Goal: Transaction & Acquisition: Purchase product/service

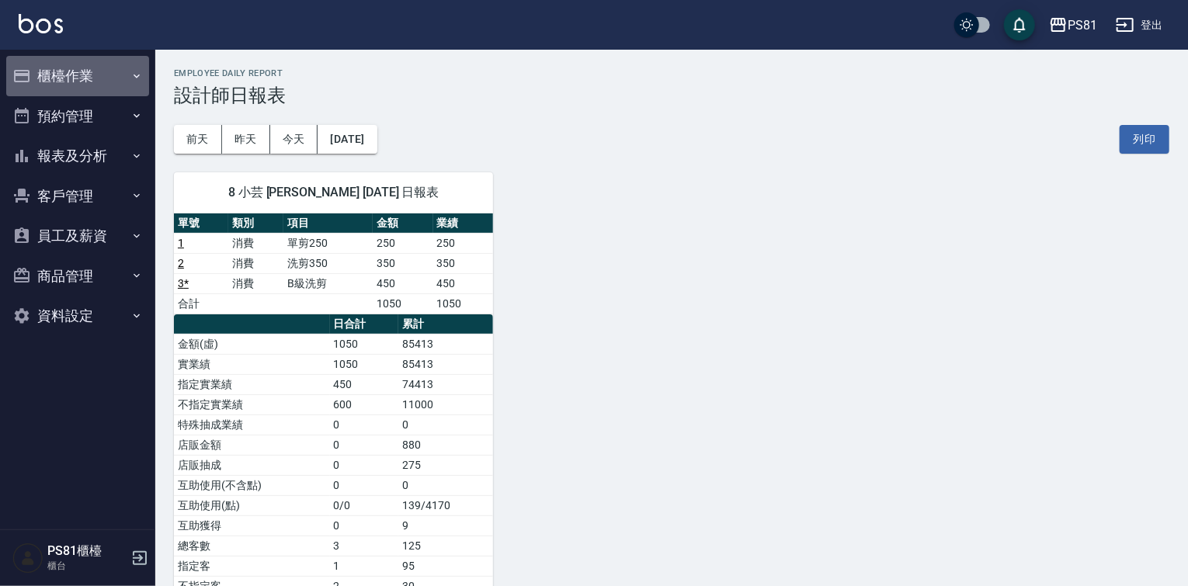
click at [83, 75] on button "櫃檯作業" at bounding box center [77, 76] width 143 height 40
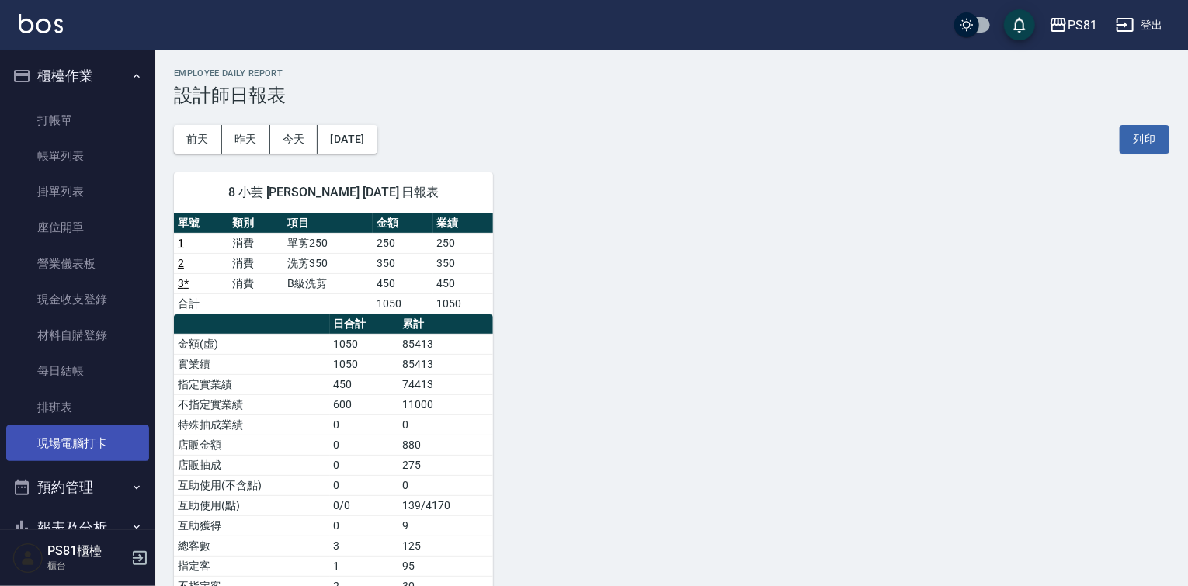
click at [96, 428] on link "現場電腦打卡" at bounding box center [77, 443] width 143 height 36
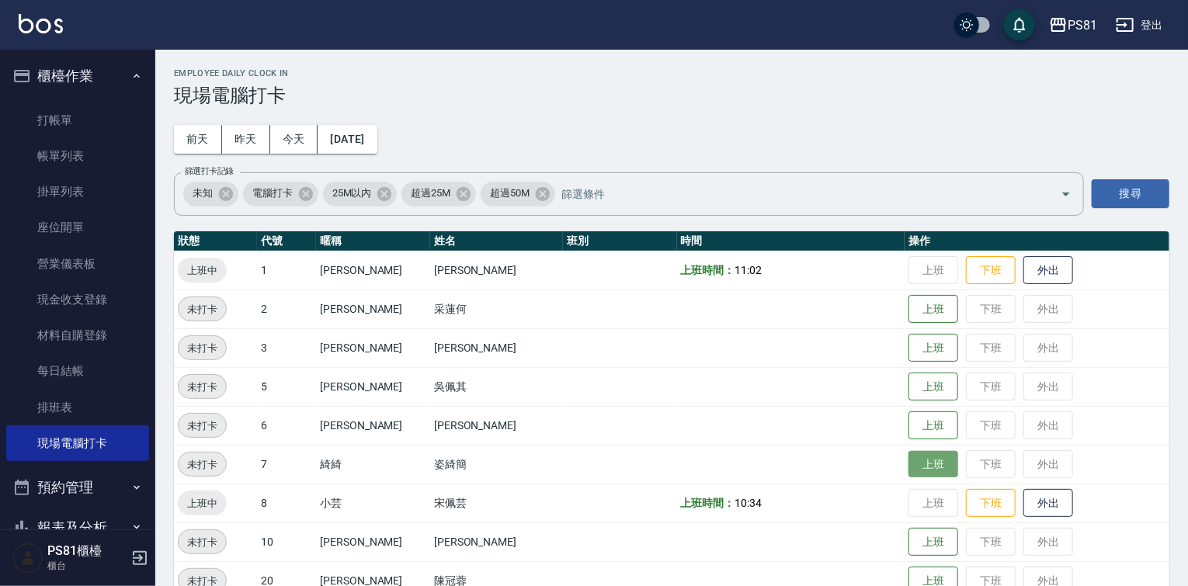
click at [908, 467] on button "上班" at bounding box center [933, 464] width 50 height 27
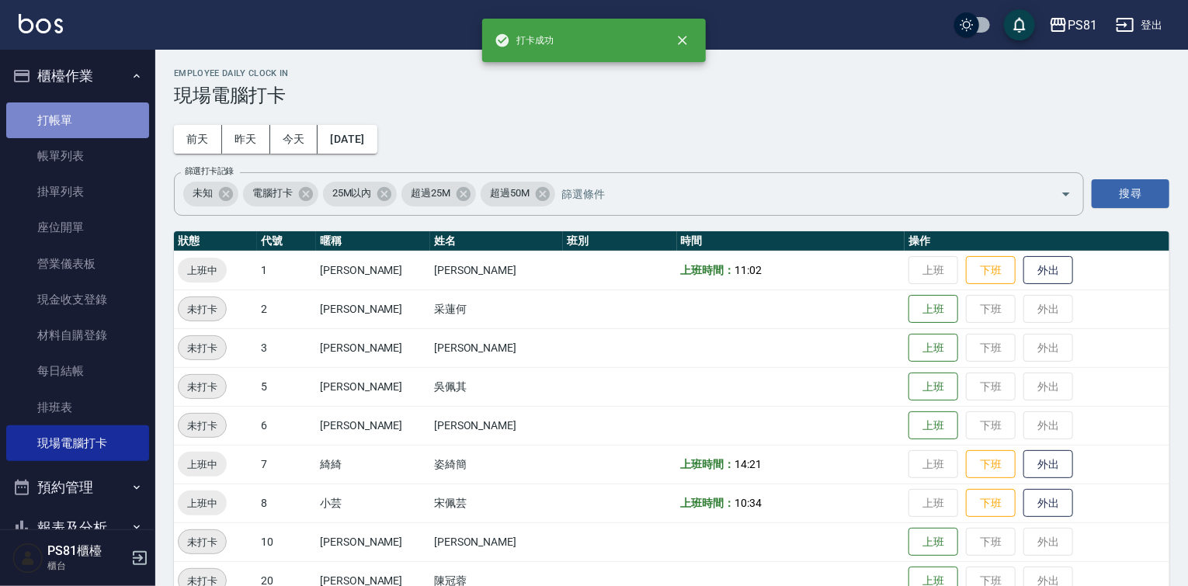
click at [113, 110] on link "打帳單" at bounding box center [77, 120] width 143 height 36
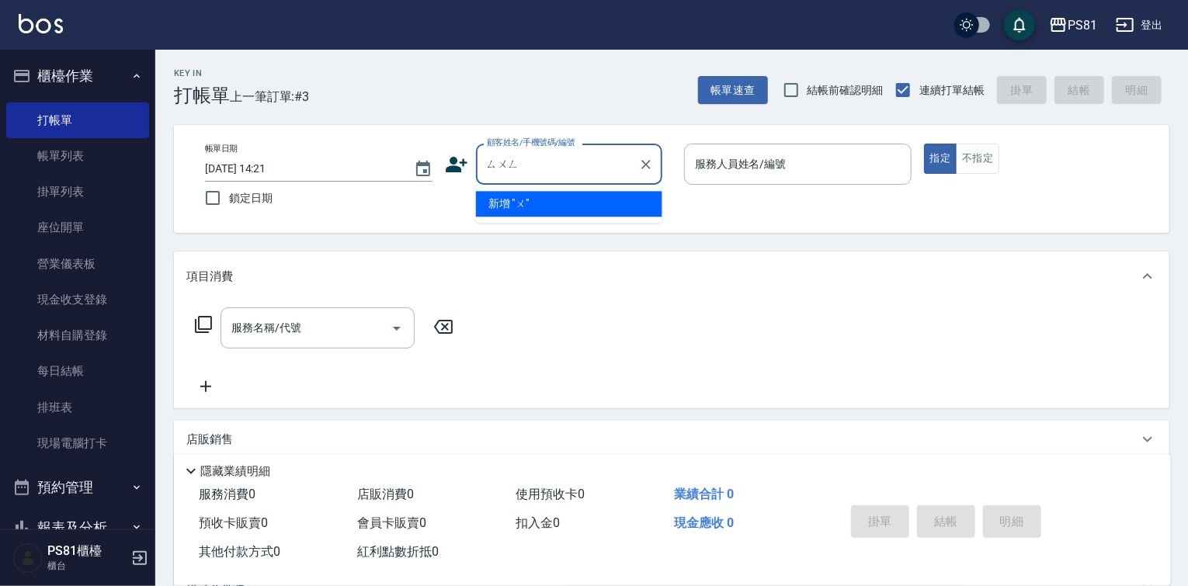
type input "淞"
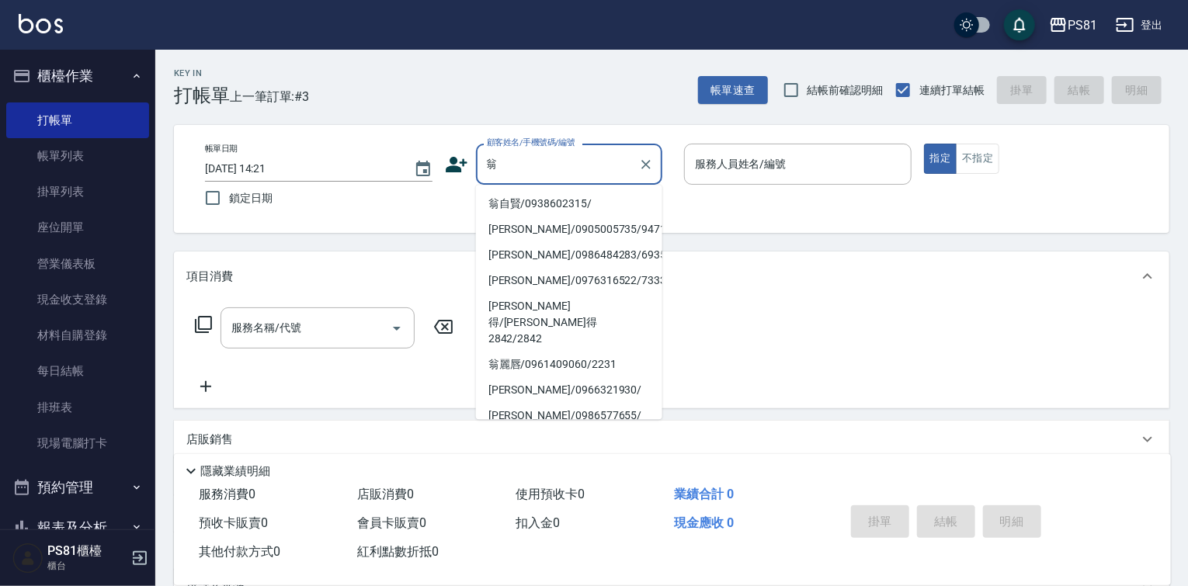
type input "翁自賢/0938602315/"
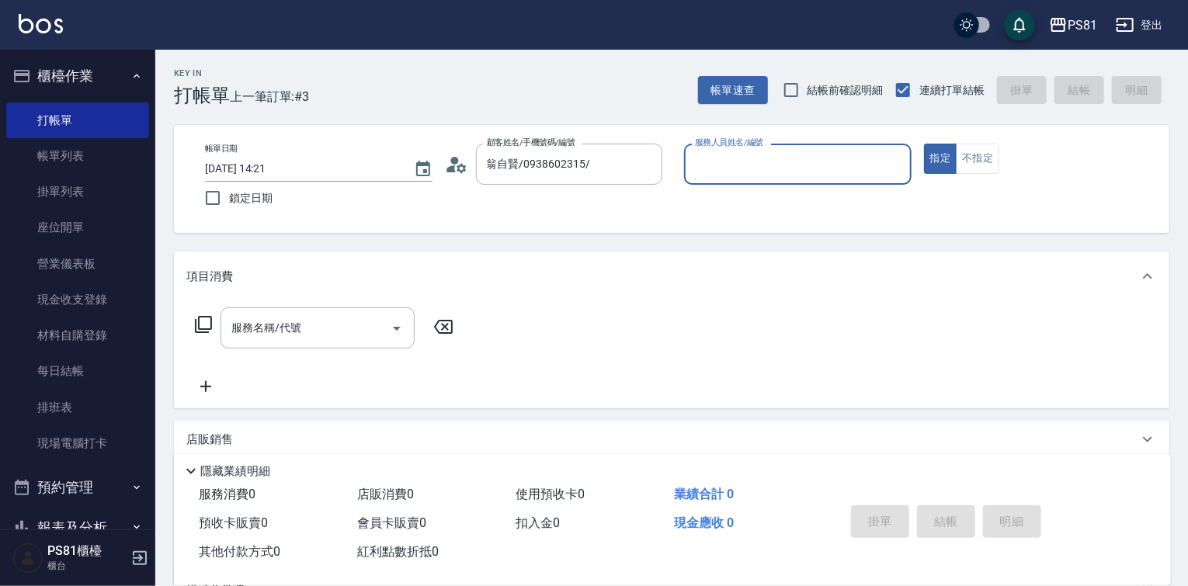
type input "小芸-8"
click at [924, 144] on button "指定" at bounding box center [940, 159] width 33 height 30
type button "true"
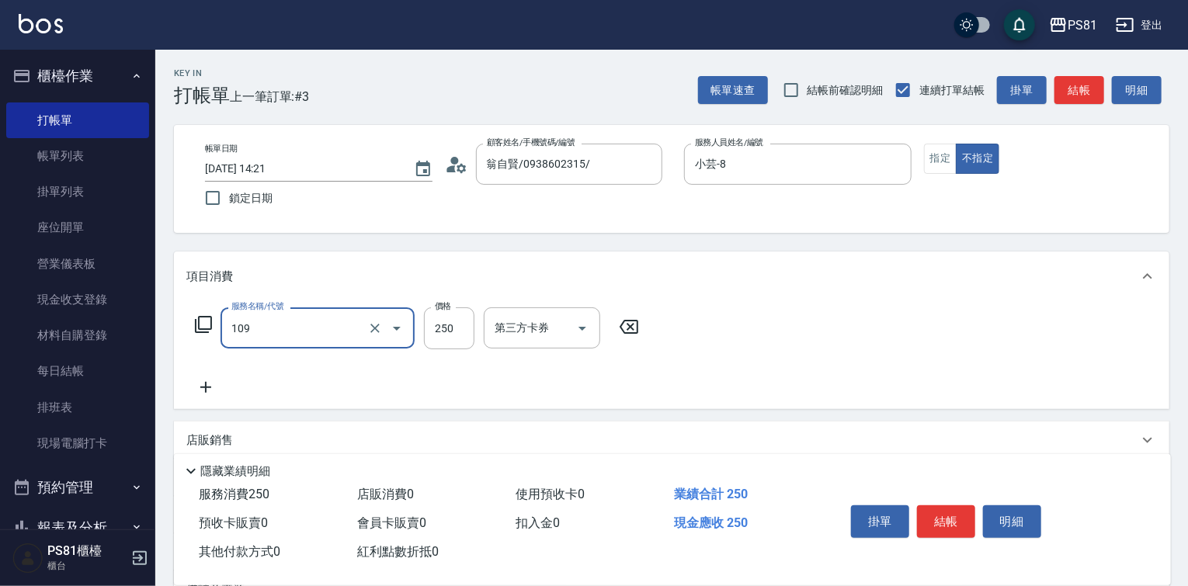
type input "控油AND護色洗(109)"
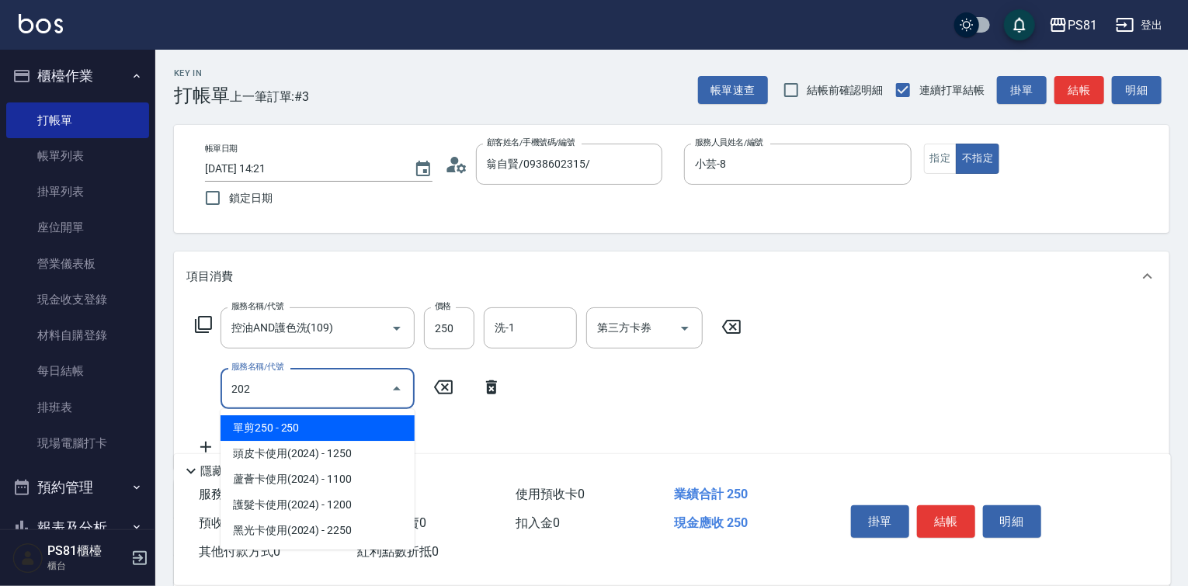
type input "單剪250(202)"
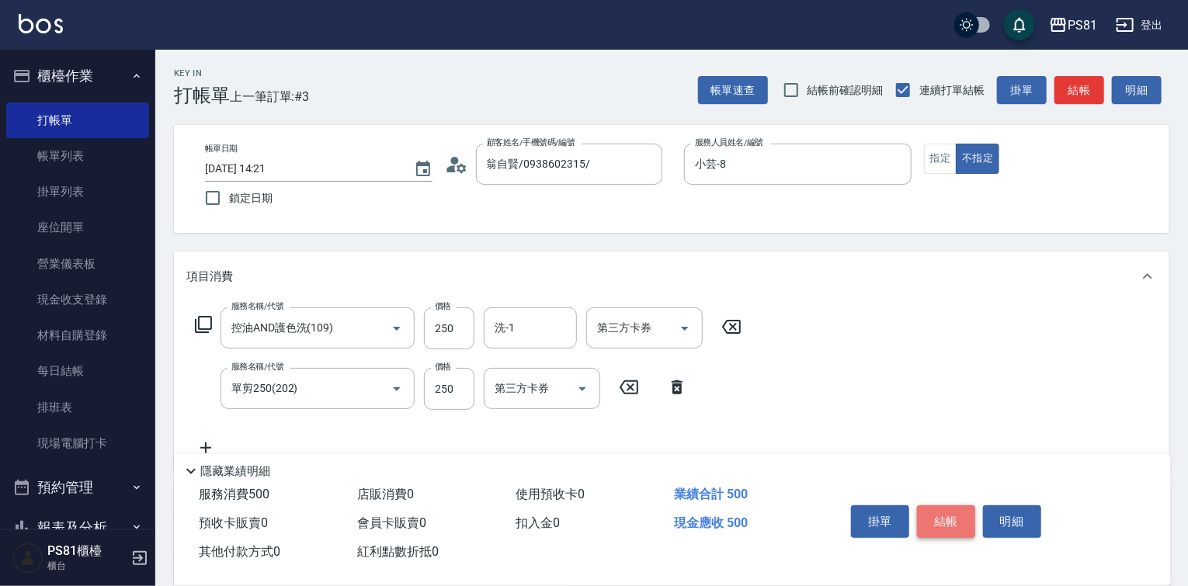
click at [966, 515] on button "結帳" at bounding box center [946, 521] width 58 height 33
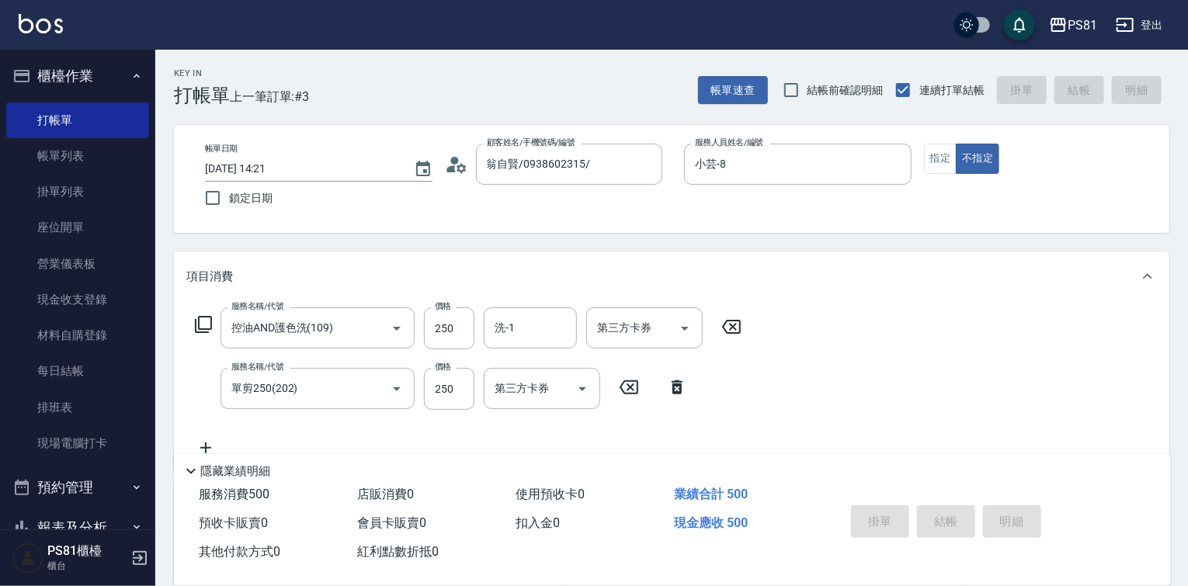
type input "2025/09/25 14:34"
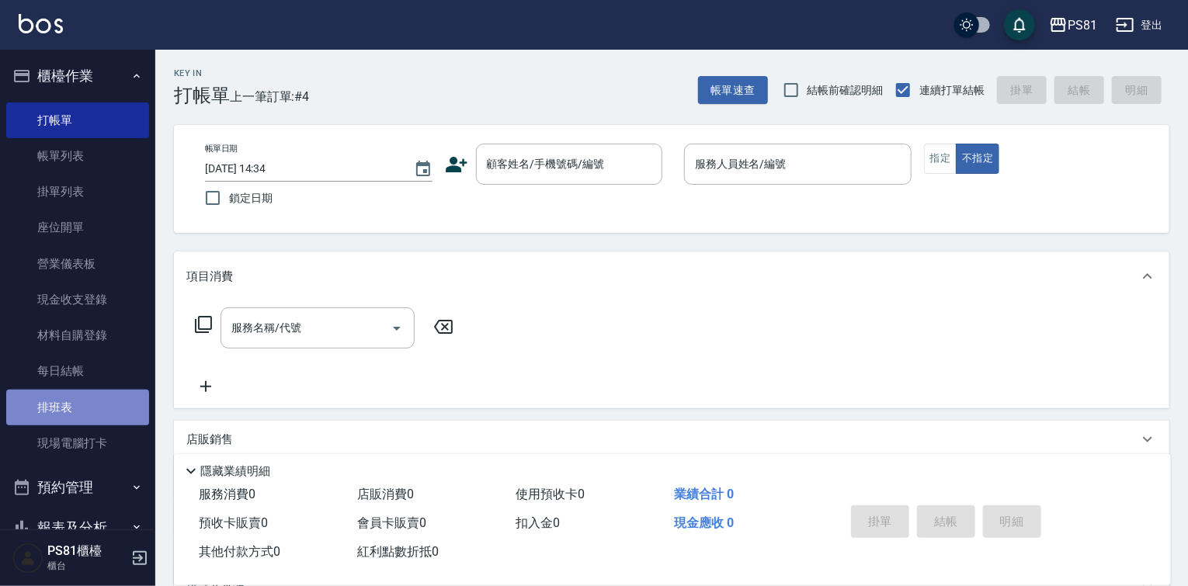
click at [82, 421] on link "排班表" at bounding box center [77, 408] width 143 height 36
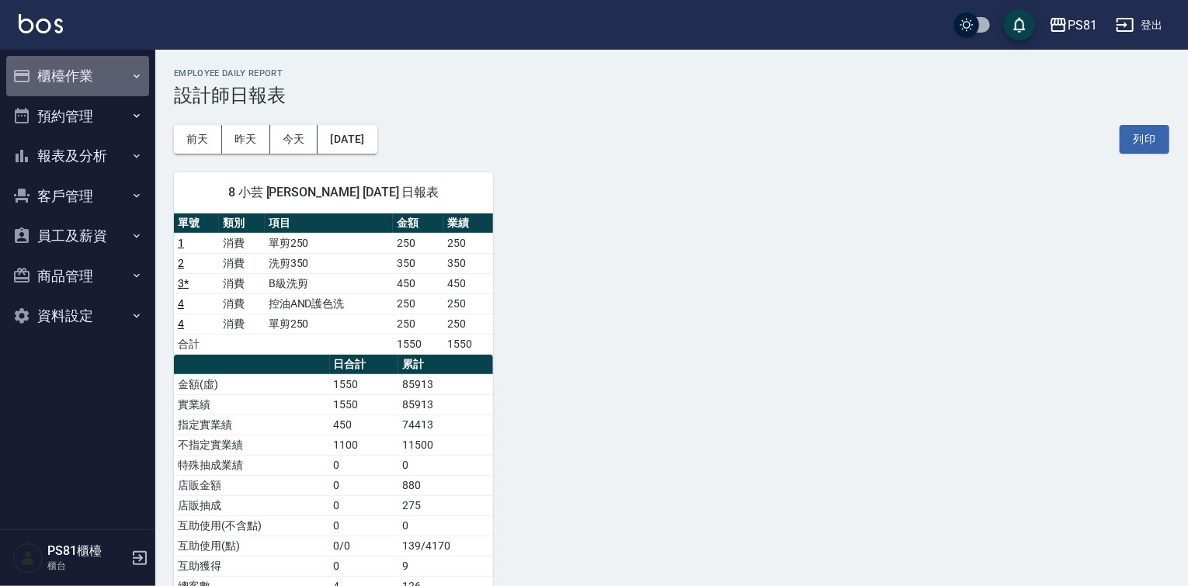
click at [87, 71] on button "櫃檯作業" at bounding box center [77, 76] width 143 height 40
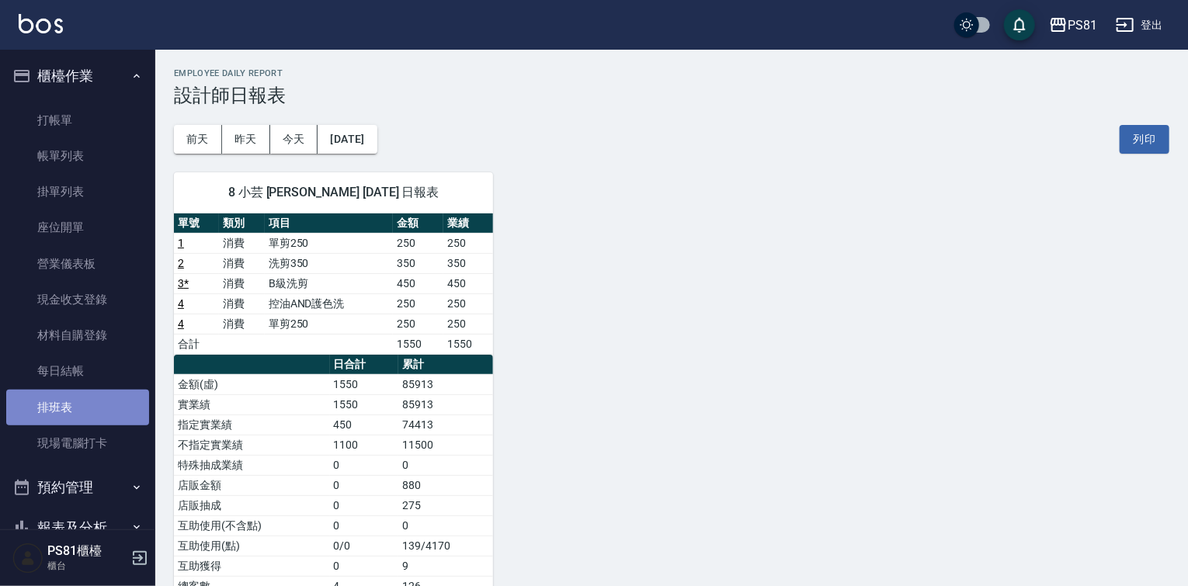
click at [110, 423] on link "排班表" at bounding box center [77, 408] width 143 height 36
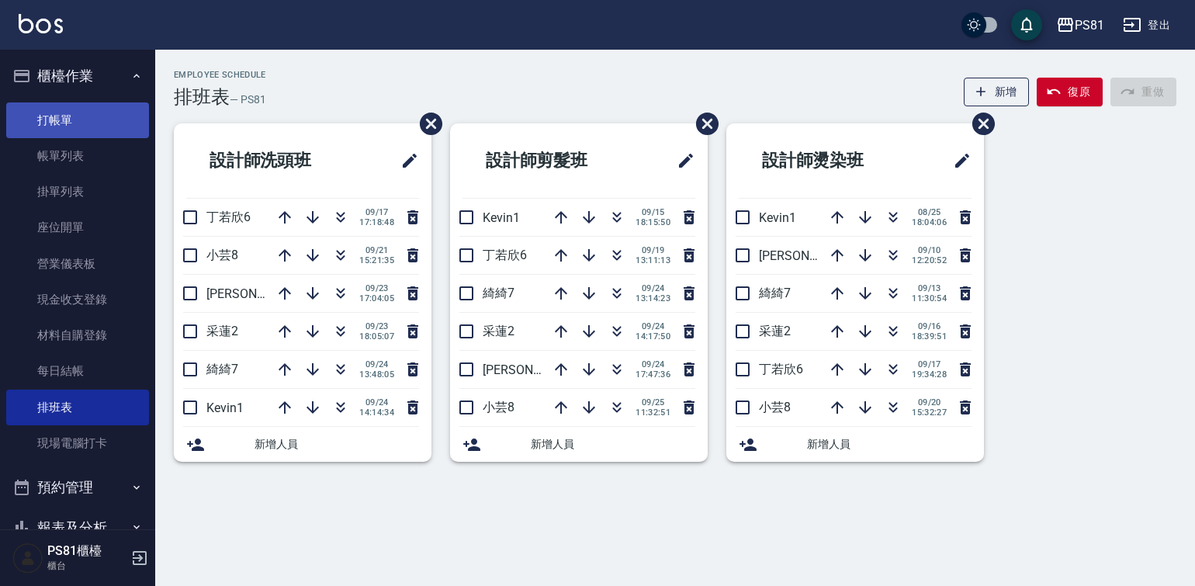
click at [97, 127] on link "打帳單" at bounding box center [77, 120] width 143 height 36
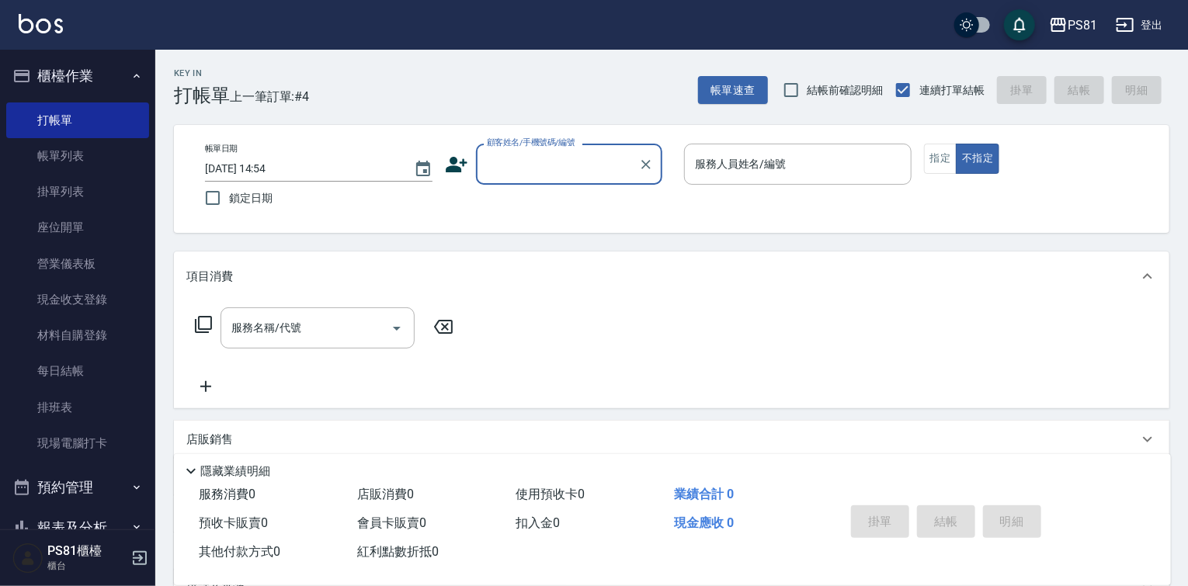
click at [549, 145] on label "顧客姓名/手機號碼/編號" at bounding box center [531, 143] width 88 height 12
click at [549, 151] on input "顧客姓名/手機號碼/編號" at bounding box center [557, 164] width 149 height 27
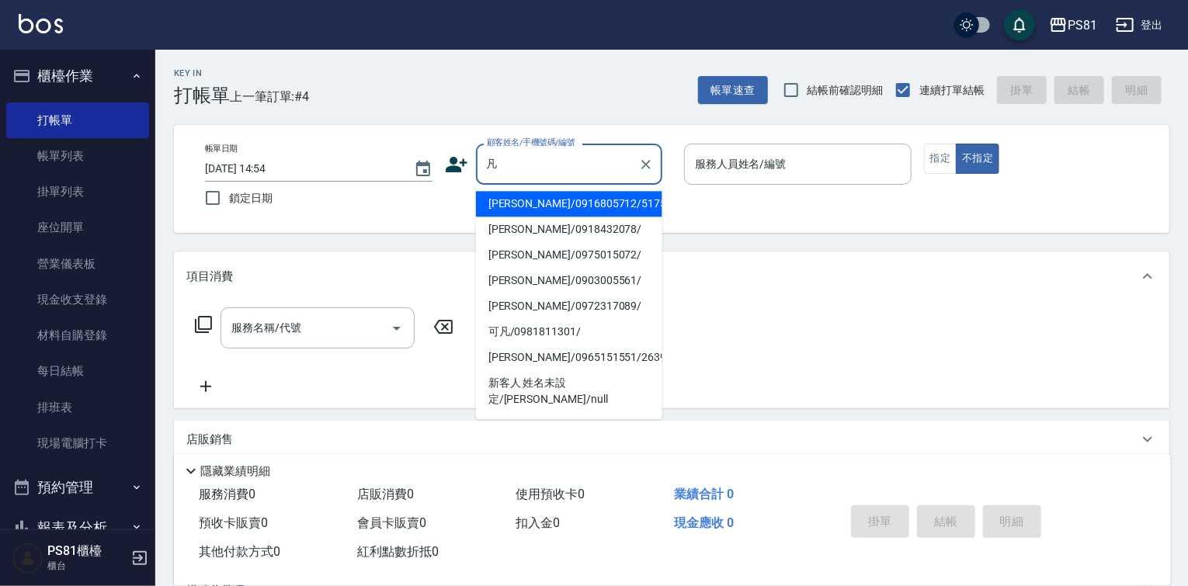
click at [549, 224] on li "[PERSON_NAME]/0918432078/" at bounding box center [569, 230] width 186 height 26
type input "[PERSON_NAME]/0918432078/"
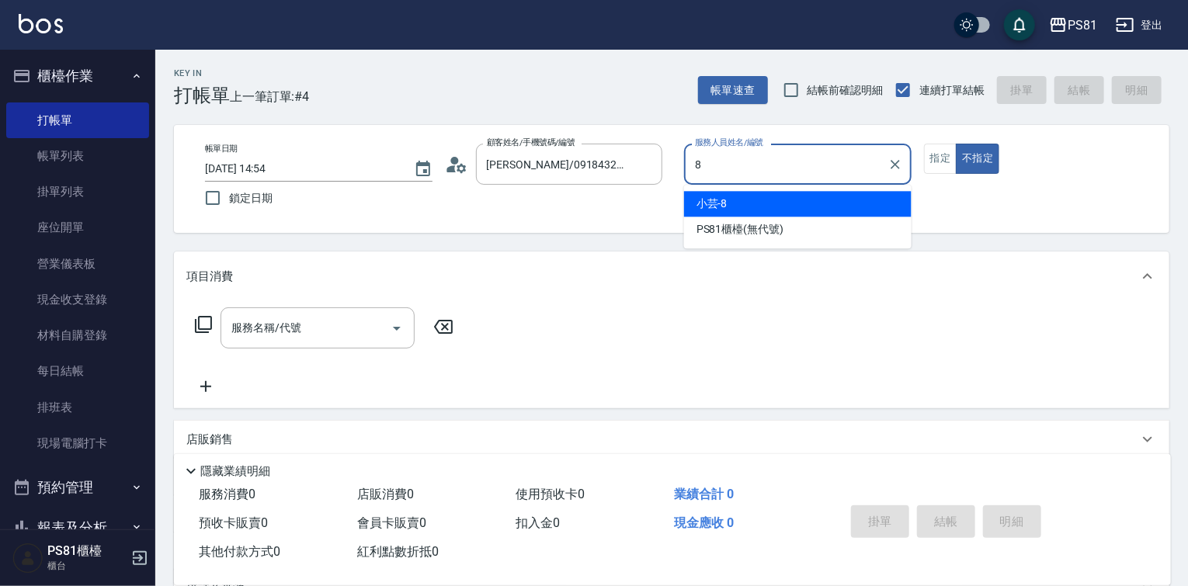
type input "小芸-8"
type button "false"
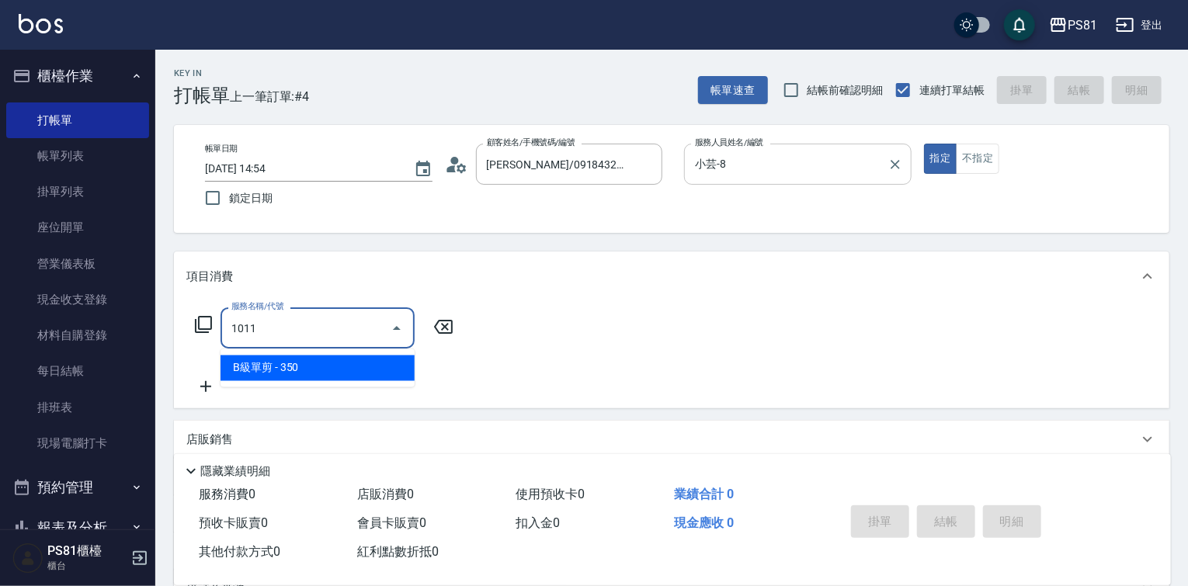
type input "B級單剪(1011)"
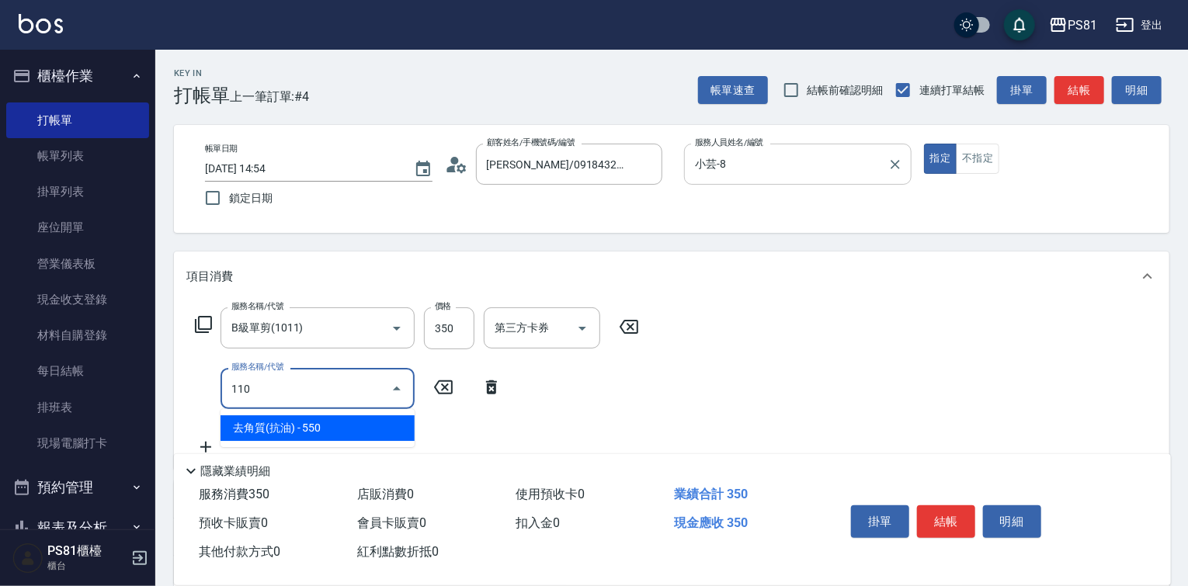
type input "去角質(抗油)(110)"
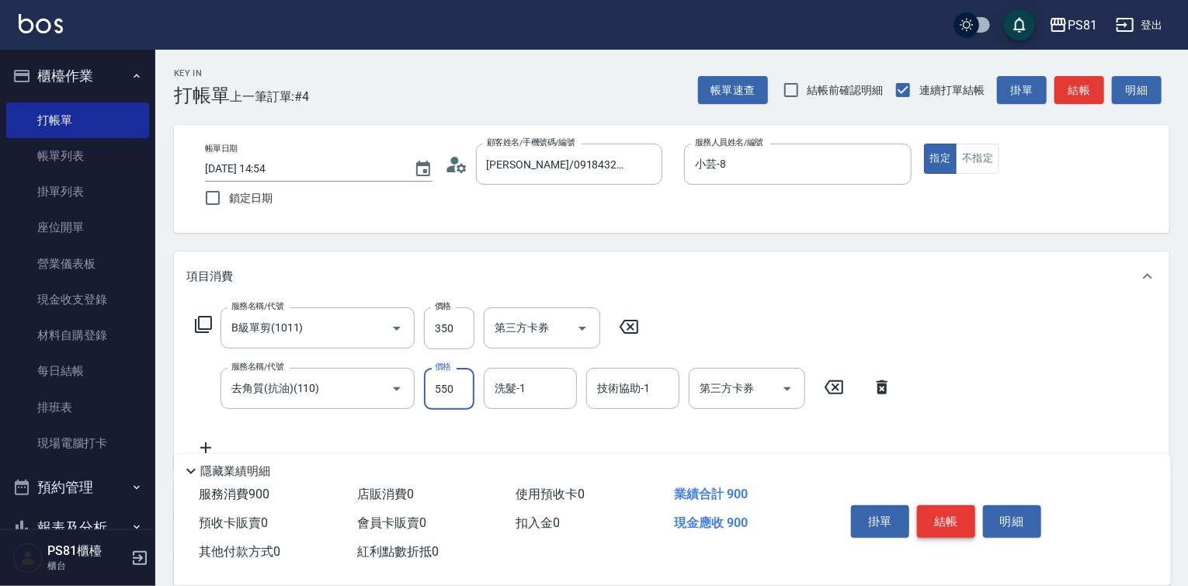
click at [943, 522] on button "結帳" at bounding box center [946, 521] width 58 height 33
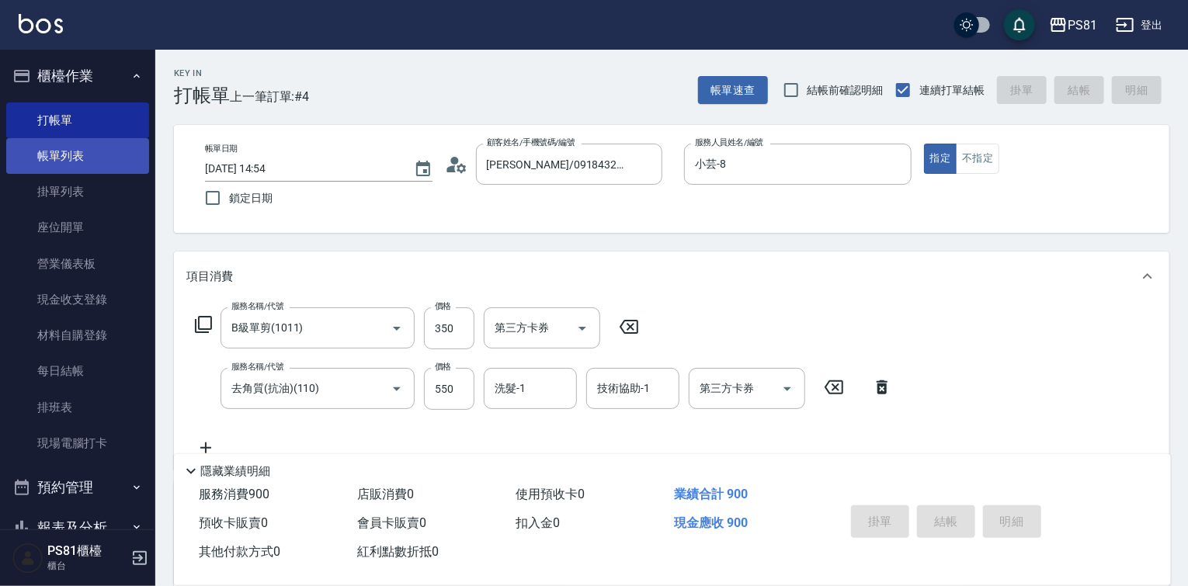
type input "[DATE] 15:24"
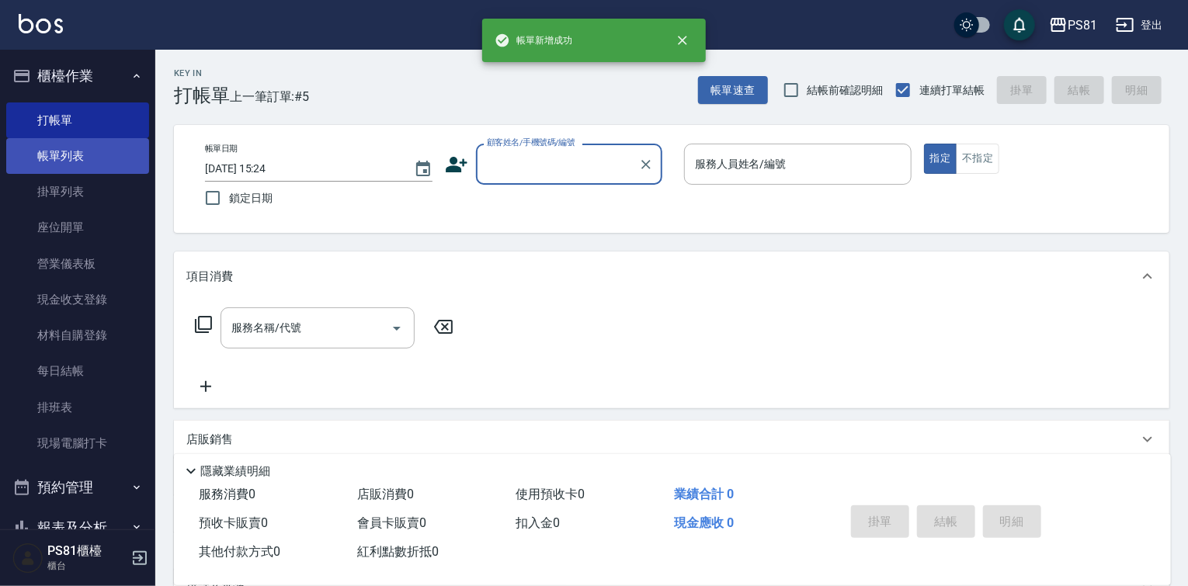
click at [69, 150] on link "帳單列表" at bounding box center [77, 156] width 143 height 36
